Goal: Transaction & Acquisition: Subscribe to service/newsletter

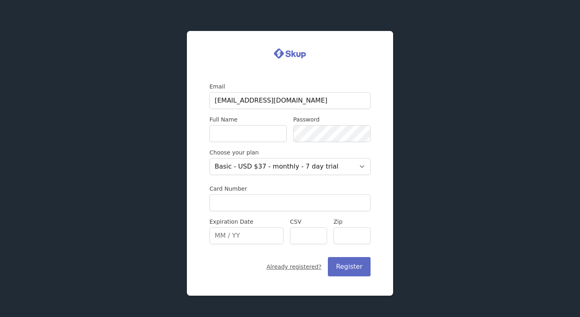
type input "jtgee101@gmail.com"
click at [231, 131] on input "Full Name" at bounding box center [247, 133] width 77 height 17
type input "Joseph Lee"
click at [286, 170] on select "Basic - USD $37 - monthly - 7 day trial" at bounding box center [289, 166] width 161 height 17
click at [239, 200] on input "Card Number" at bounding box center [289, 202] width 161 height 17
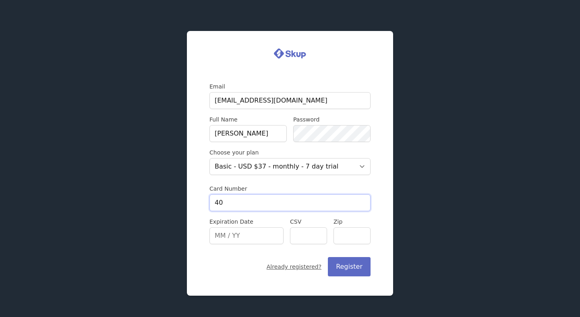
type input "4"
type input "4295442397828237"
click at [221, 240] on input "Expiration Date" at bounding box center [246, 235] width 74 height 17
type input "06/29"
click at [302, 236] on input "CSV" at bounding box center [308, 235] width 37 height 17
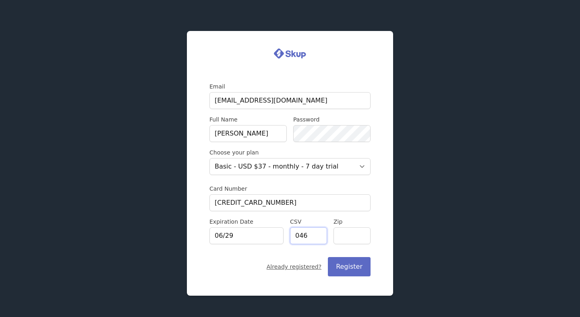
type input "046"
click at [348, 235] on input "Zip" at bounding box center [351, 235] width 37 height 17
type input "2"
type input "33137"
click at [351, 268] on button "Register" at bounding box center [349, 266] width 43 height 19
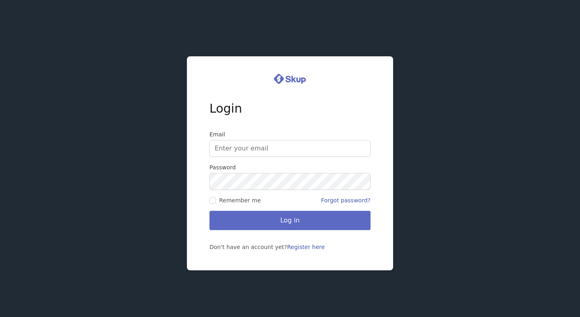
type input "[EMAIL_ADDRESS][DOMAIN_NAME]"
click at [221, 198] on span "Remember me" at bounding box center [240, 200] width 42 height 8
click at [216, 198] on input "Remember me" at bounding box center [212, 200] width 6 height 6
checkbox input "true"
click at [235, 218] on button "Log in" at bounding box center [289, 220] width 161 height 19
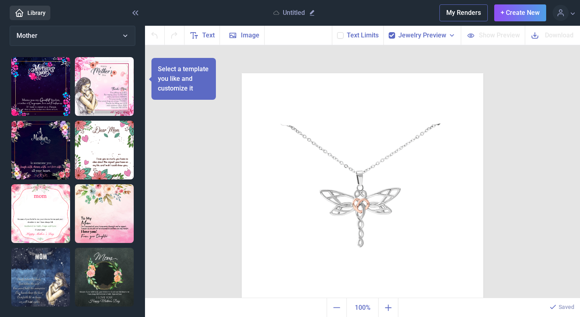
click at [23, 12] on icon at bounding box center [19, 13] width 10 height 10
click at [350, 184] on div at bounding box center [363, 194] width 242 height 242
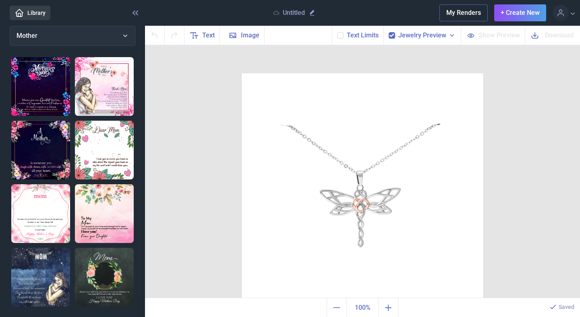
click at [358, 196] on div at bounding box center [363, 194] width 242 height 242
click at [403, 32] on span "Jewelry Preview" at bounding box center [422, 36] width 48 height 10
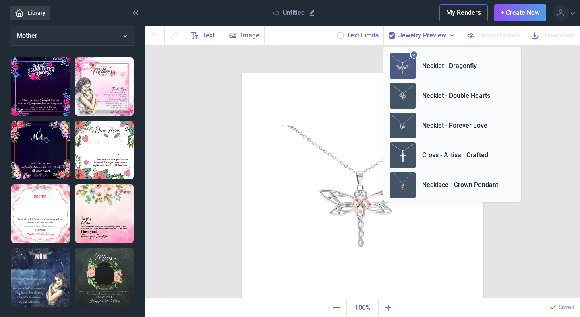
click at [338, 62] on div "Duplicate Delete Backwards > Forward" at bounding box center [362, 172] width 435 height 254
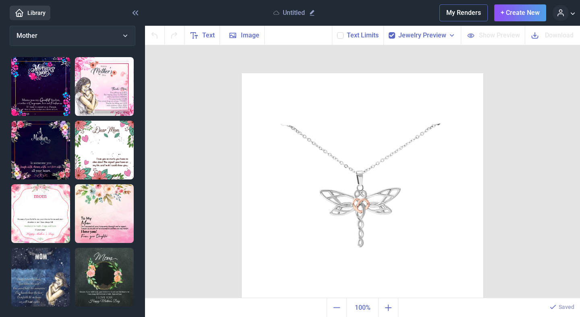
click at [561, 13] on use at bounding box center [560, 12] width 6 height 7
click at [333, 40] on div "Text Image Background Text Limits Jewelry Preview Necklet - Dragonfly Necklet -…" at bounding box center [362, 35] width 435 height 19
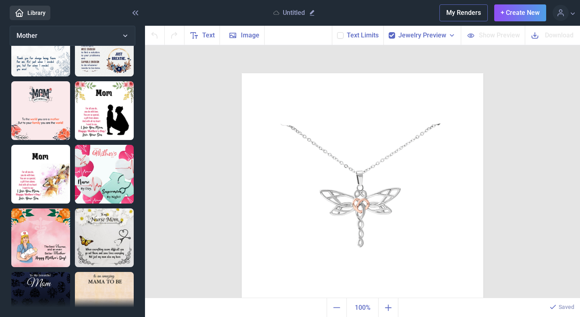
scroll to position [583, 0]
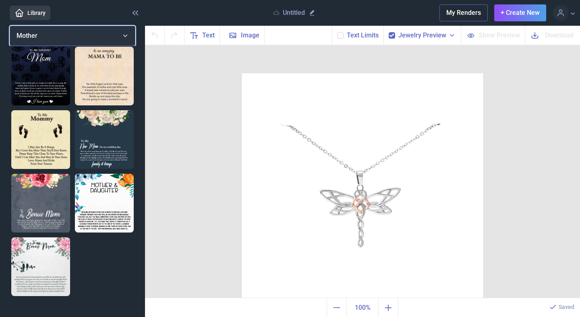
click at [69, 29] on button "Mother" at bounding box center [73, 36] width 126 height 20
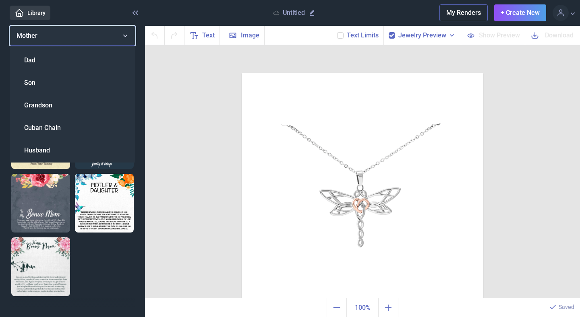
scroll to position [267, 0]
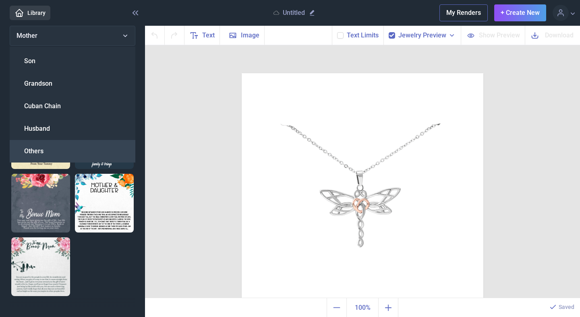
click at [33, 147] on span "Others" at bounding box center [33, 152] width 19 height 10
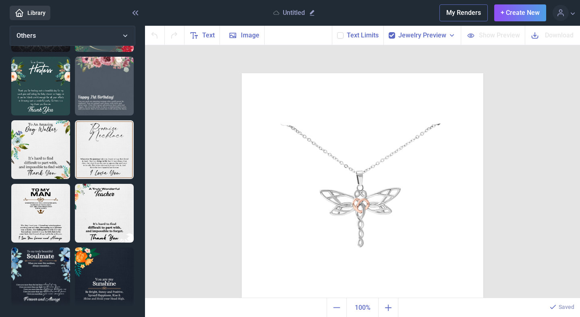
scroll to position [0, 0]
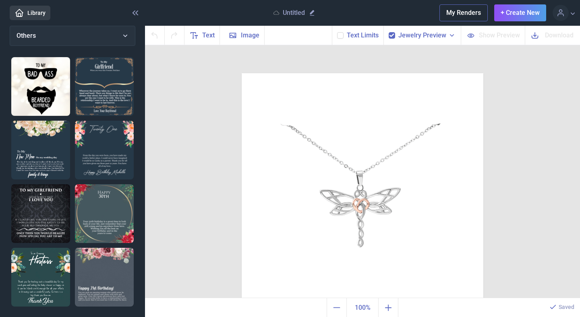
click at [107, 94] on img at bounding box center [104, 86] width 59 height 59
checkbox input "false"
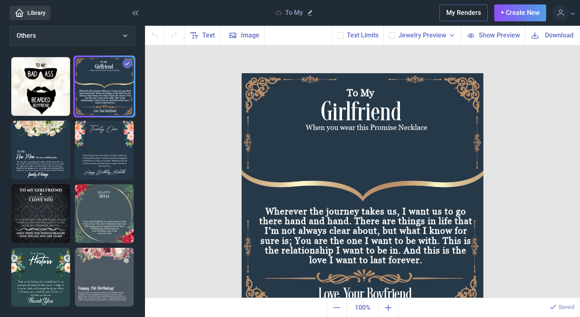
click at [413, 43] on div "Jewelry Preview" at bounding box center [421, 35] width 77 height 19
click at [412, 37] on span "Jewelry Preview" at bounding box center [422, 36] width 48 height 10
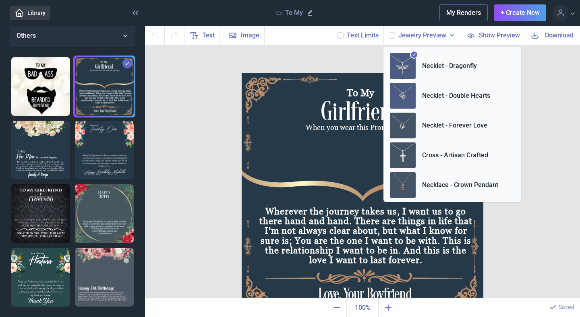
click at [432, 85] on li "Necklet - Double Hearts" at bounding box center [452, 96] width 125 height 26
click at [220, 96] on div "To My Girlfriend When you wear this Promise Necklace Wherever the journey takes…" at bounding box center [362, 172] width 435 height 254
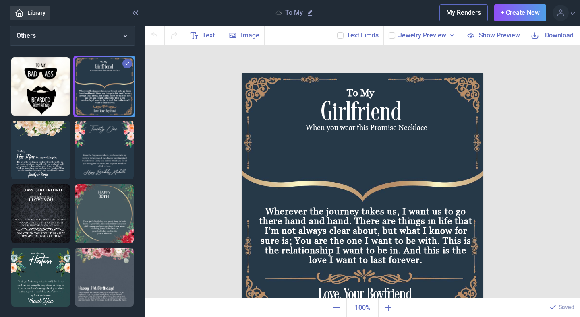
click at [495, 39] on span "Show Preview" at bounding box center [499, 35] width 41 height 9
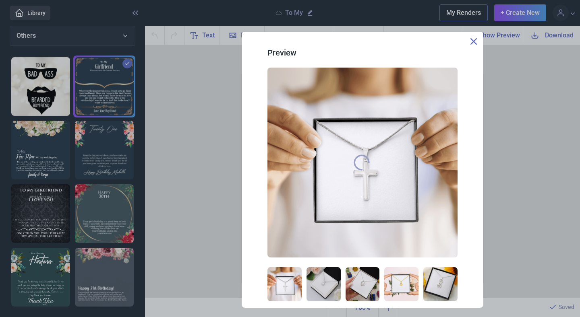
click at [471, 39] on use at bounding box center [473, 41] width 6 height 6
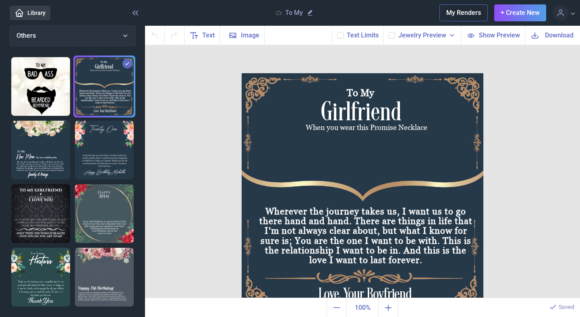
click at [486, 31] on span "Show Preview" at bounding box center [499, 35] width 41 height 9
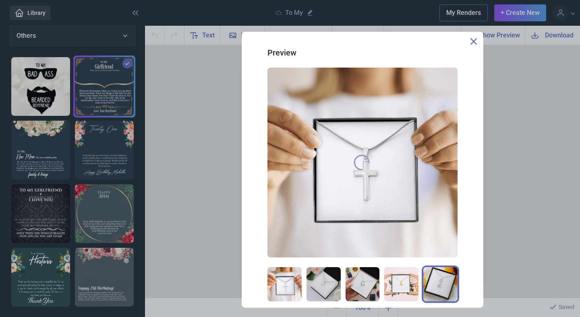
click at [426, 278] on img at bounding box center [440, 284] width 34 height 34
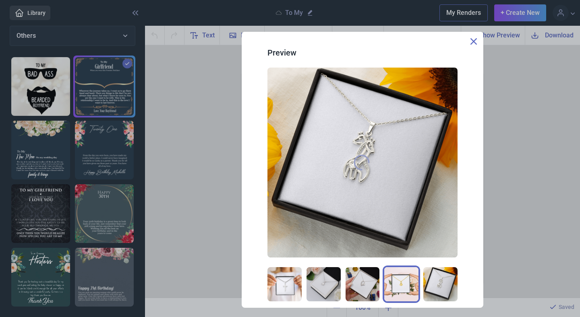
click at [406, 280] on img at bounding box center [401, 284] width 34 height 34
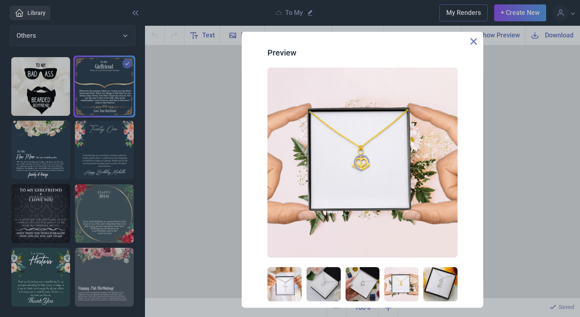
click at [380, 280] on div at bounding box center [362, 284] width 190 height 34
click at [328, 288] on img at bounding box center [323, 284] width 34 height 34
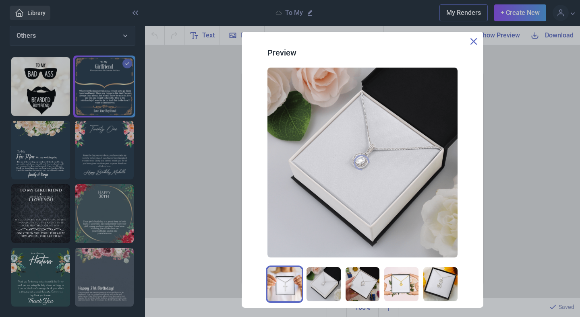
click at [274, 296] on img at bounding box center [284, 284] width 34 height 34
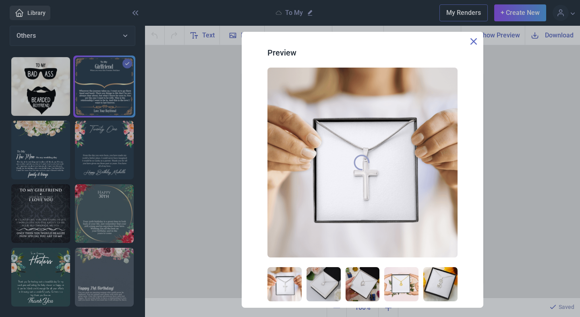
click at [473, 41] on use at bounding box center [473, 41] width 6 height 6
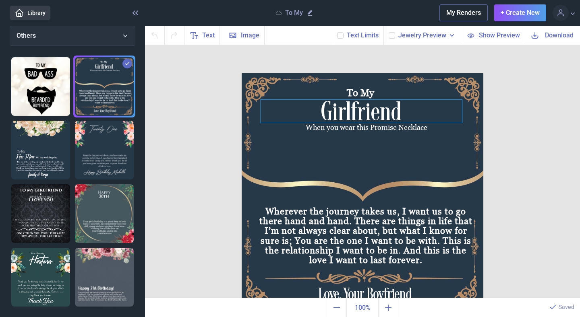
click at [343, 73] on div "Girlfriend" at bounding box center [363, 73] width 242 height 0
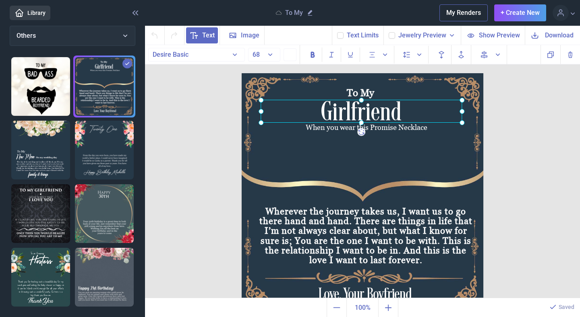
click at [205, 118] on div "To My Girlfriend When you wear this Promise Necklace Wherever the journey takes…" at bounding box center [362, 172] width 435 height 254
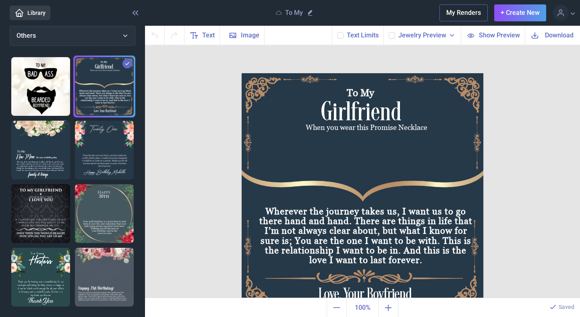
scroll to position [16, 0]
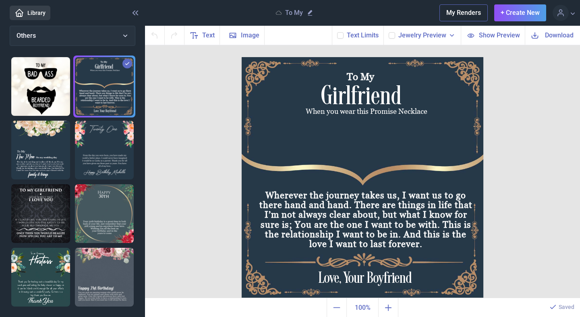
click at [358, 38] on span "Text Limits" at bounding box center [363, 36] width 32 height 10
click at [355, 31] on span "Text Limits" at bounding box center [363, 36] width 32 height 10
click at [333, 37] on div "Text Limits" at bounding box center [358, 35] width 52 height 19
click at [347, 36] on div "Text Limits" at bounding box center [358, 35] width 52 height 19
click at [341, 36] on use at bounding box center [340, 35] width 4 height 3
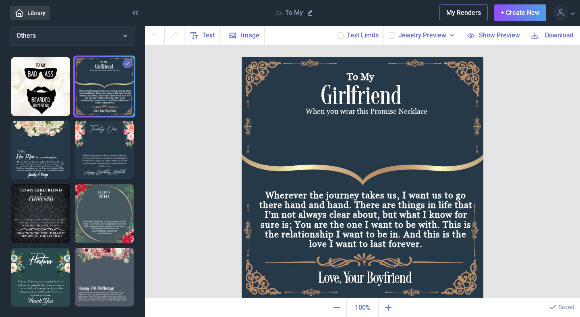
click at [337, 32] on input "checkbox" at bounding box center [337, 32] width 0 height 0
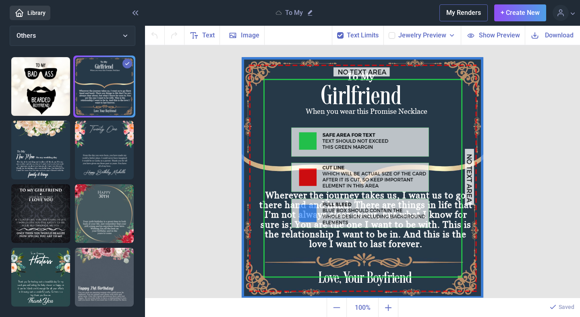
click at [342, 34] on use at bounding box center [340, 35] width 4 height 3
click at [337, 32] on input "checkbox" at bounding box center [337, 32] width 0 height 0
checkbox input "false"
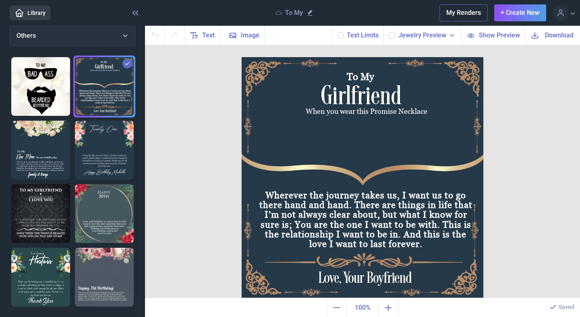
click at [393, 36] on use at bounding box center [391, 35] width 4 height 3
click at [389, 32] on input "checkbox" at bounding box center [388, 32] width 0 height 0
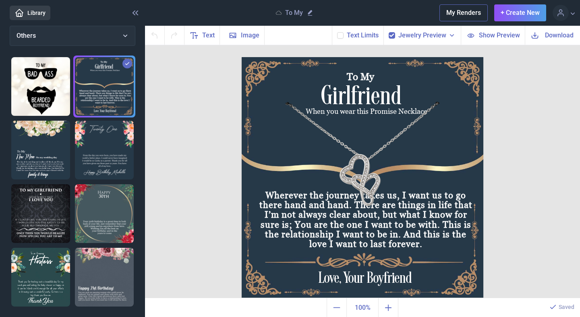
click at [393, 36] on use at bounding box center [391, 35] width 4 height 3
click at [389, 32] on input "checkbox" at bounding box center [388, 32] width 0 height 0
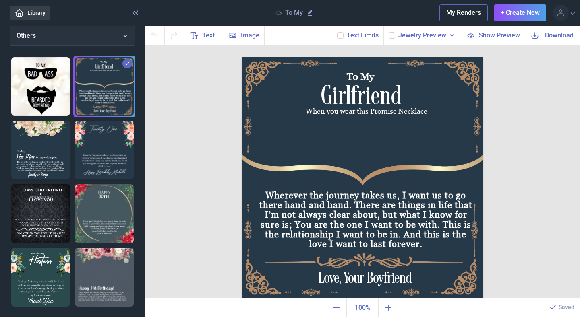
click at [393, 36] on use at bounding box center [391, 35] width 4 height 3
click at [389, 32] on input "checkbox" at bounding box center [388, 32] width 0 height 0
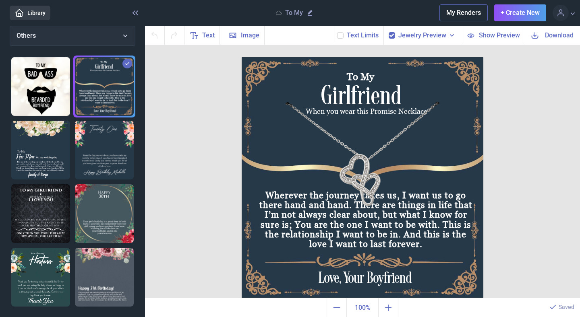
click at [393, 36] on use at bounding box center [391, 35] width 4 height 3
click at [389, 32] on input "checkbox" at bounding box center [388, 32] width 0 height 0
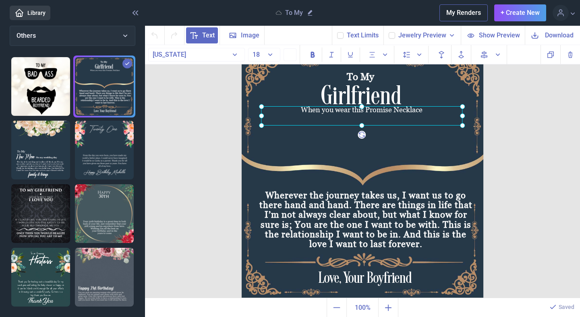
drag, startPoint x: 393, startPoint y: 112, endPoint x: 388, endPoint y: 111, distance: 5.0
click at [242, 57] on div "When you wear this Promise Necklace" at bounding box center [242, 57] width 0 height 0
click at [393, 33] on icon at bounding box center [391, 35] width 5 height 5
click at [389, 32] on input "checkbox" at bounding box center [388, 32] width 0 height 0
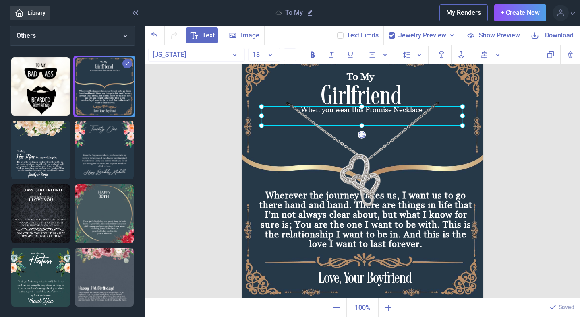
click at [393, 33] on icon at bounding box center [391, 35] width 5 height 5
click at [389, 32] on input "checkbox" at bounding box center [388, 32] width 0 height 0
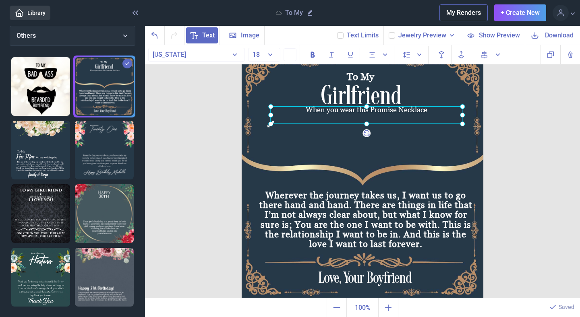
drag, startPoint x: 260, startPoint y: 126, endPoint x: 270, endPoint y: 125, distance: 9.4
click at [270, 125] on icon at bounding box center [271, 124] width 8 height 8
drag, startPoint x: 461, startPoint y: 123, endPoint x: 451, endPoint y: 122, distance: 10.9
click at [451, 122] on use at bounding box center [451, 122] width 6 height 6
click at [382, 115] on div at bounding box center [359, 114] width 181 height 17
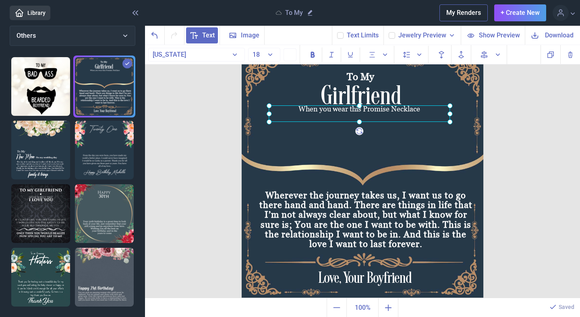
click at [392, 35] on icon at bounding box center [391, 35] width 5 height 5
click at [389, 32] on input "checkbox" at bounding box center [388, 32] width 0 height 0
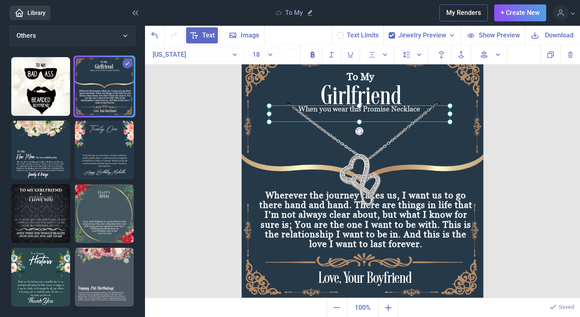
click at [392, 35] on icon at bounding box center [391, 35] width 5 height 5
click at [389, 32] on input "checkbox" at bounding box center [388, 32] width 0 height 0
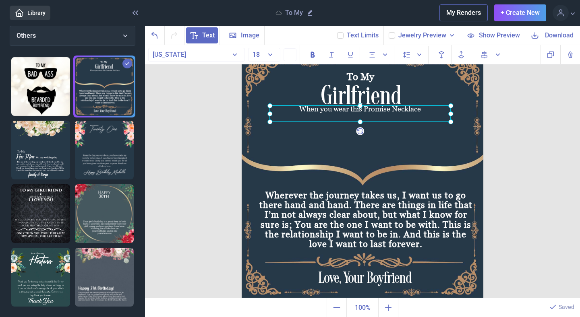
click at [347, 107] on div at bounding box center [359, 113] width 181 height 17
click at [394, 37] on icon at bounding box center [391, 35] width 5 height 5
click at [389, 32] on input "checkbox" at bounding box center [388, 32] width 0 height 0
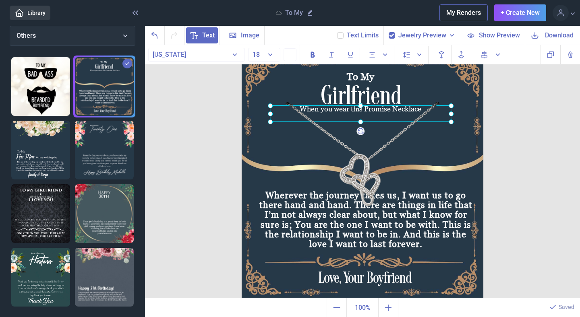
click at [394, 37] on icon at bounding box center [391, 35] width 5 height 5
click at [389, 32] on input "checkbox" at bounding box center [388, 32] width 0 height 0
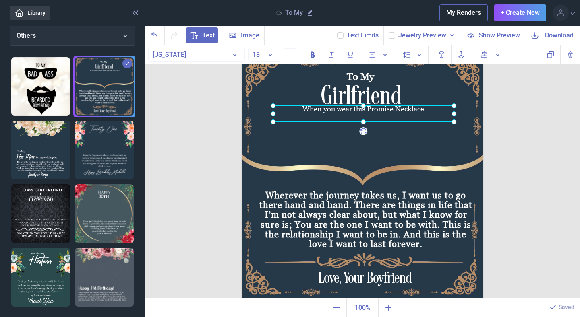
click at [362, 114] on div at bounding box center [363, 113] width 181 height 17
click at [391, 38] on label at bounding box center [392, 35] width 6 height 6
click at [389, 32] on input "checkbox" at bounding box center [388, 32] width 0 height 0
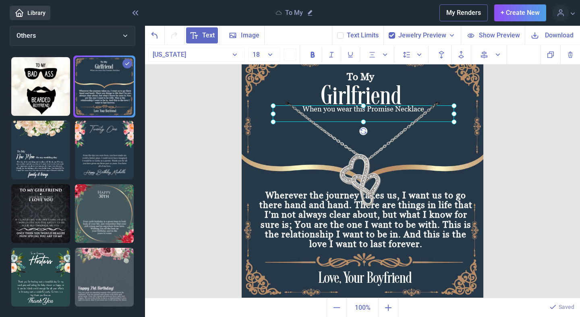
click at [393, 35] on icon at bounding box center [391, 35] width 5 height 5
click at [389, 32] on input "checkbox" at bounding box center [388, 32] width 0 height 0
checkbox input "false"
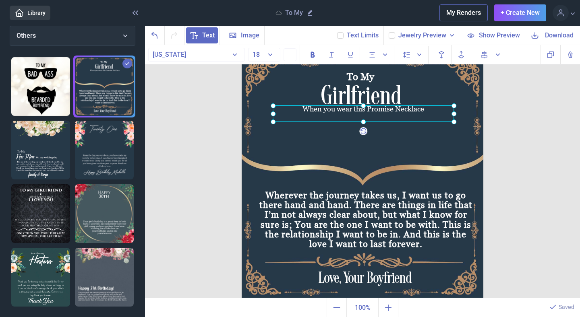
click at [190, 131] on div "To My Girlfriend When you wear this Promise Necklace Wherever the journey takes…" at bounding box center [362, 172] width 435 height 254
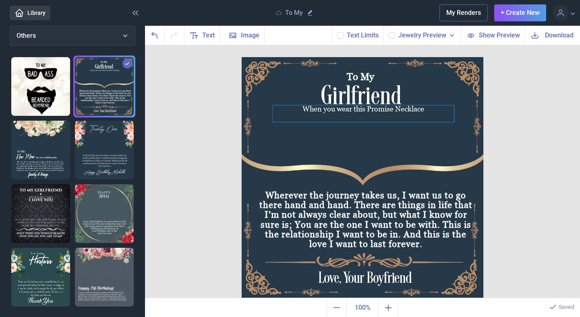
scroll to position [0, 0]
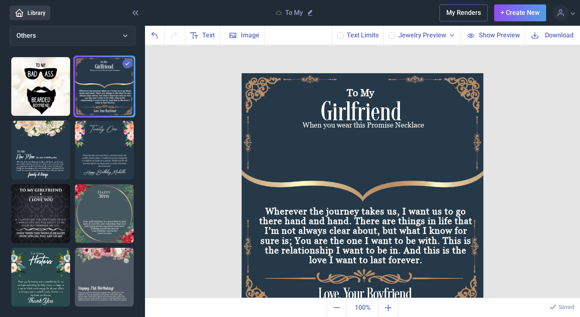
click at [306, 185] on img at bounding box center [363, 194] width 242 height 242
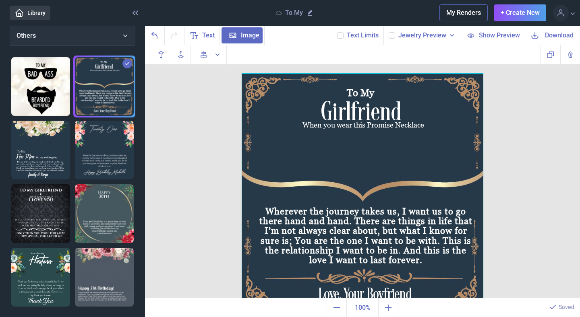
click at [301, 176] on div at bounding box center [363, 194] width 242 height 242
drag, startPoint x: 290, startPoint y: 179, endPoint x: 270, endPoint y: 91, distance: 90.4
click at [270, 90] on div at bounding box center [363, 194] width 242 height 242
click at [250, 85] on div at bounding box center [363, 194] width 242 height 242
